Goal: Information Seeking & Learning: Understand process/instructions

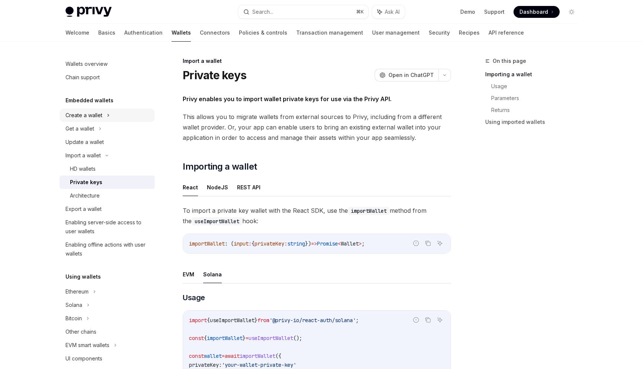
click at [103, 117] on div "Create a wallet" at bounding box center [107, 115] width 95 height 13
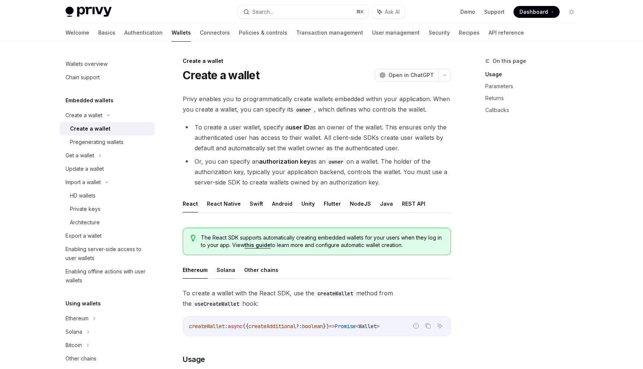
click at [226, 269] on button "Solana" at bounding box center [226, 269] width 19 height 17
type textarea "*"
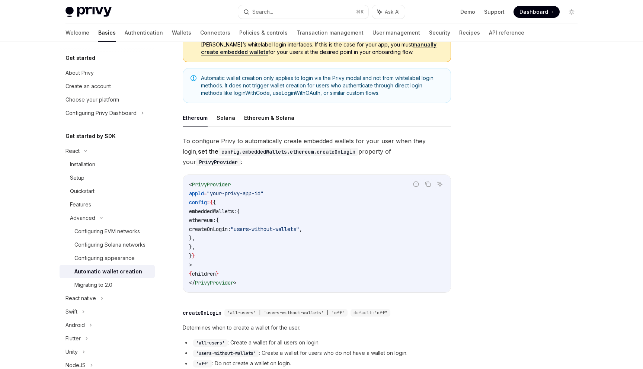
scroll to position [96, 0]
click at [225, 115] on button "Solana" at bounding box center [226, 116] width 19 height 17
type textarea "*"
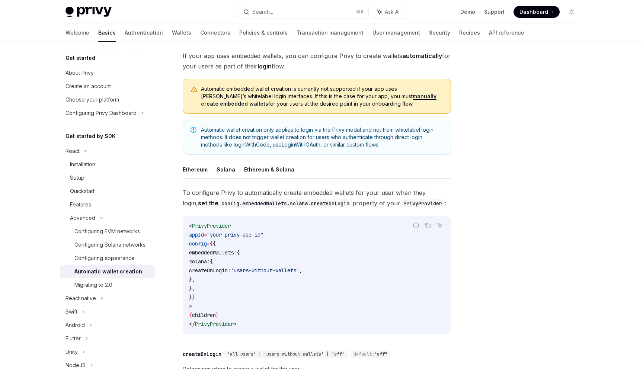
scroll to position [44, 0]
click at [217, 225] on span "PrivyProvider" at bounding box center [211, 225] width 39 height 7
copy span "PrivyProvider"
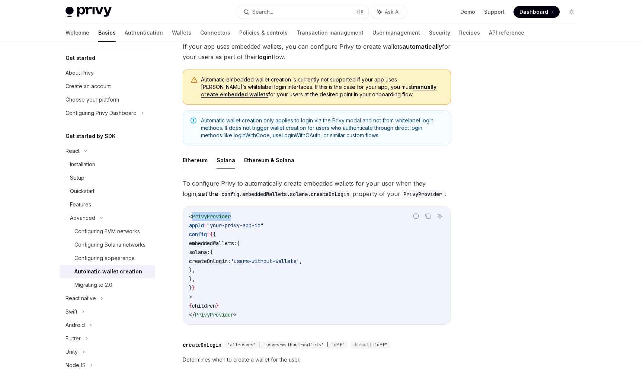
scroll to position [61, 0]
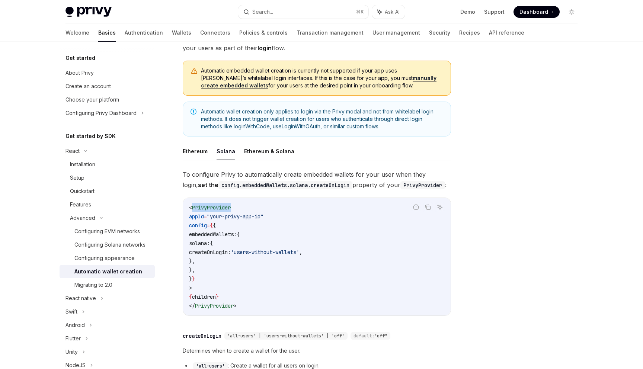
drag, startPoint x: 214, startPoint y: 231, endPoint x: 235, endPoint y: 268, distance: 42.3
click at [235, 268] on code "< PrivyProvider appId = "your-privy-app-id" config = { { embeddedWallets: { sol…" at bounding box center [317, 256] width 256 height 107
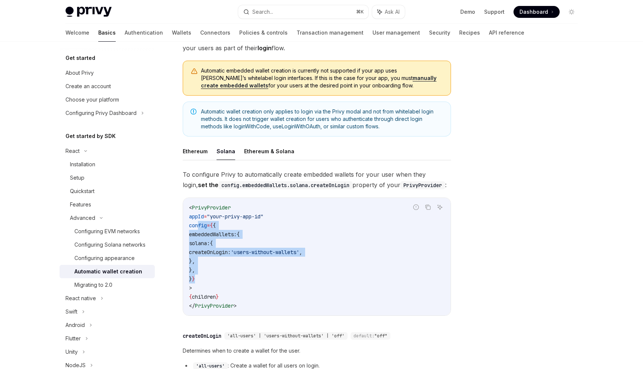
drag, startPoint x: 198, startPoint y: 226, endPoint x: 213, endPoint y: 279, distance: 55.0
click at [213, 279] on code "< PrivyProvider appId = "your-privy-app-id" config = { { embeddedWallets: { sol…" at bounding box center [317, 256] width 256 height 107
copy code "config = { { embeddedWallets: { solana: { createOnLogin: 'users-without-wallets…"
